Goal: Transaction & Acquisition: Purchase product/service

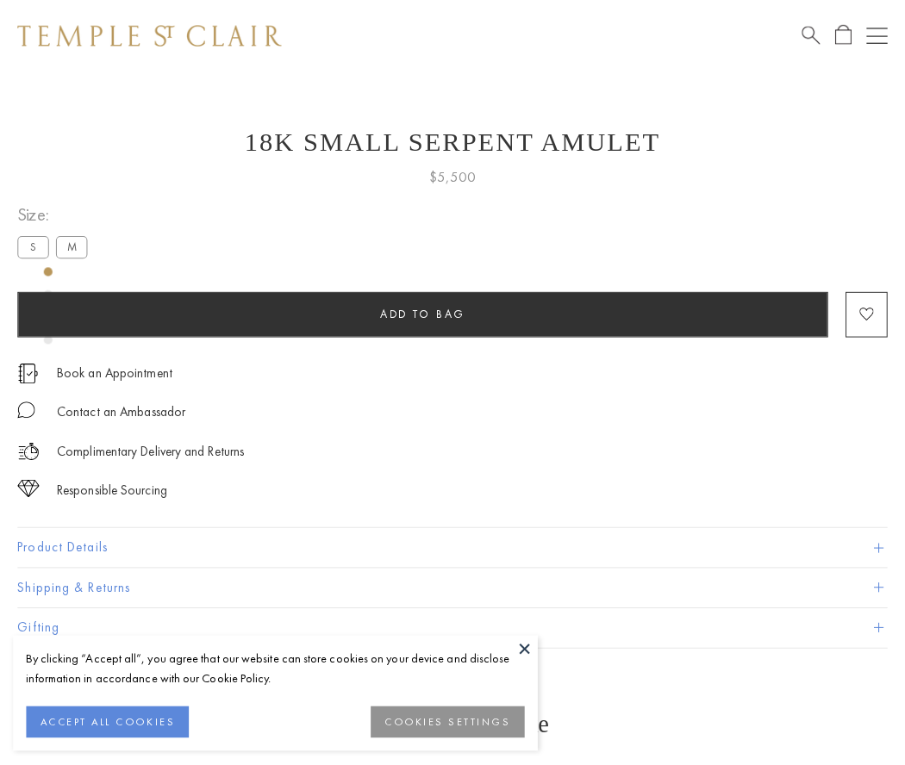
scroll to position [1, 0]
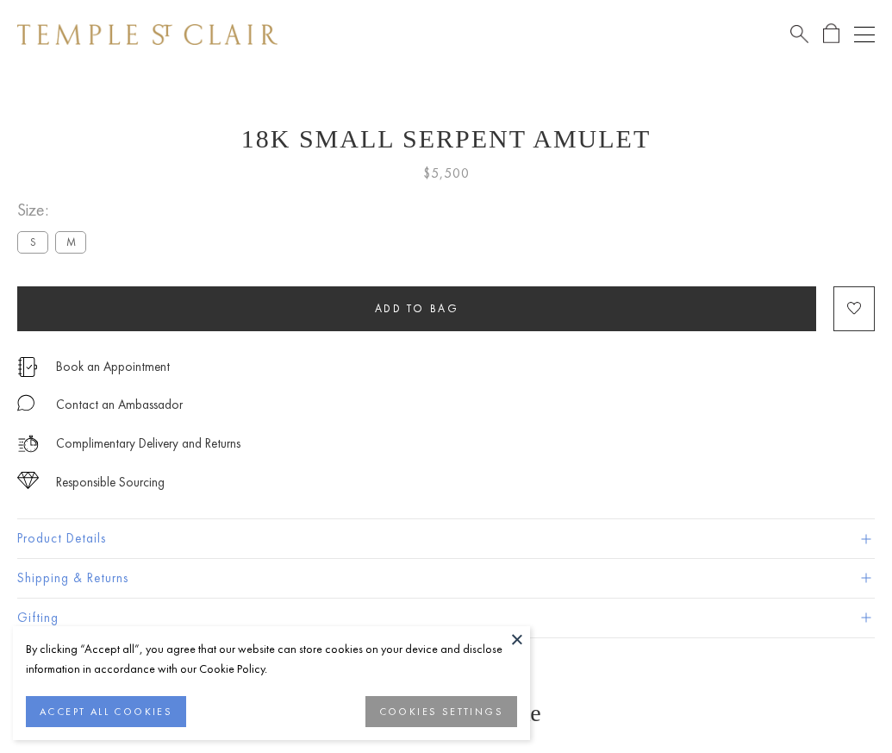
click at [416, 308] on span "Add to bag" at bounding box center [417, 308] width 84 height 15
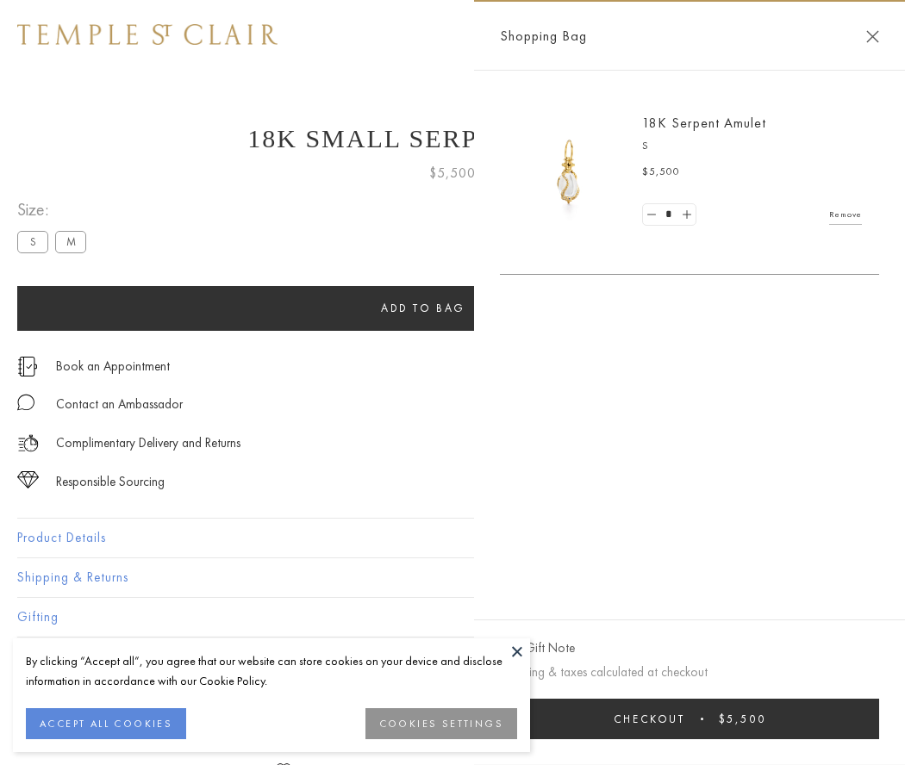
click at [690, 719] on button "Checkout $5,500" at bounding box center [689, 719] width 379 height 41
